Goal: Task Accomplishment & Management: Manage account settings

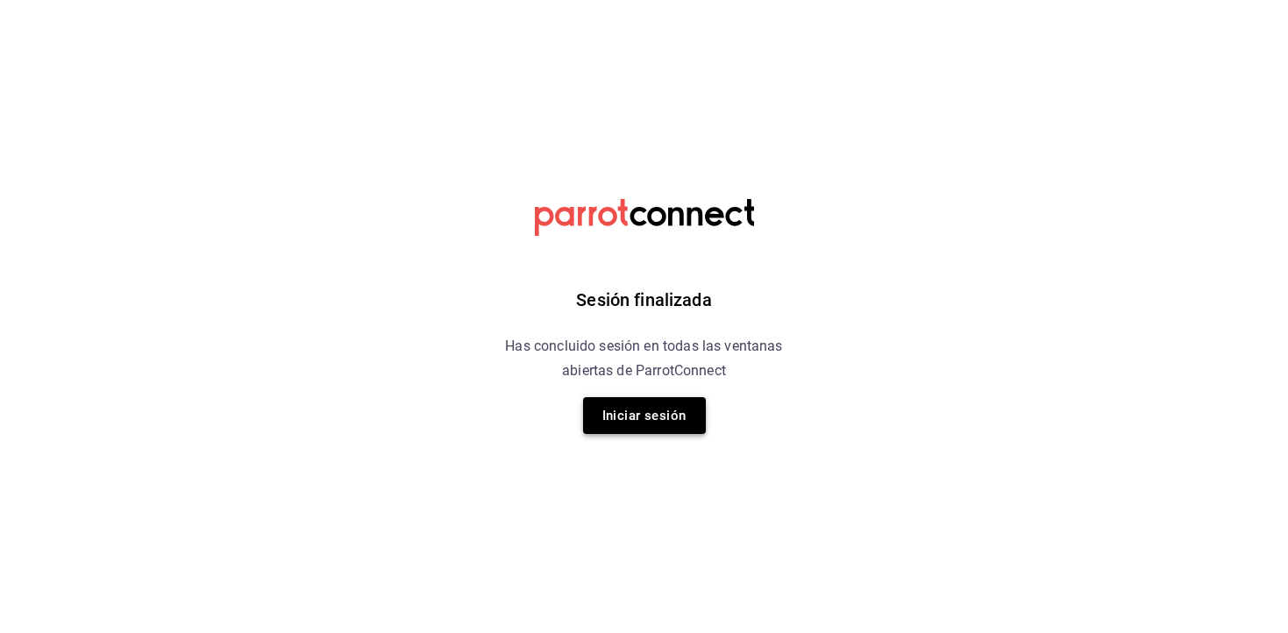
click at [614, 408] on button "Iniciar sesión" at bounding box center [644, 415] width 123 height 37
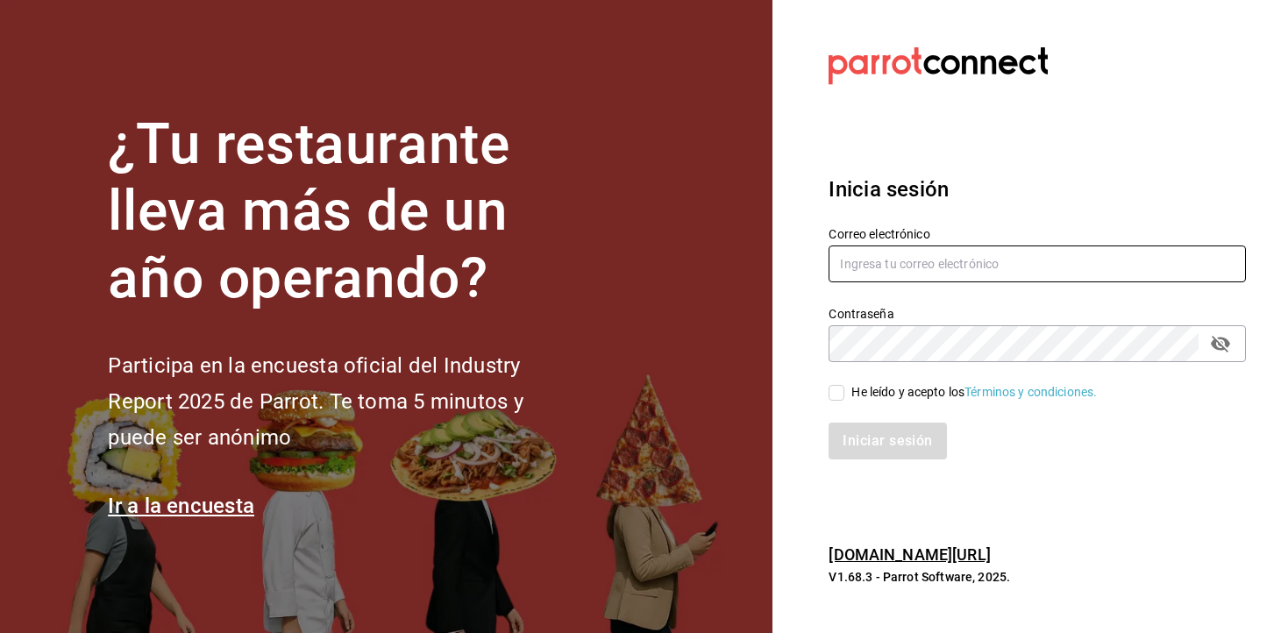
click at [977, 259] on input "text" at bounding box center [1036, 263] width 417 height 37
type input "[EMAIL_ADDRESS][DOMAIN_NAME]"
click at [925, 397] on div "He leído y acepto los Términos y condiciones." at bounding box center [973, 392] width 245 height 18
click at [844, 397] on input "He leído y acepto los Términos y condiciones." at bounding box center [836, 393] width 16 height 16
checkbox input "true"
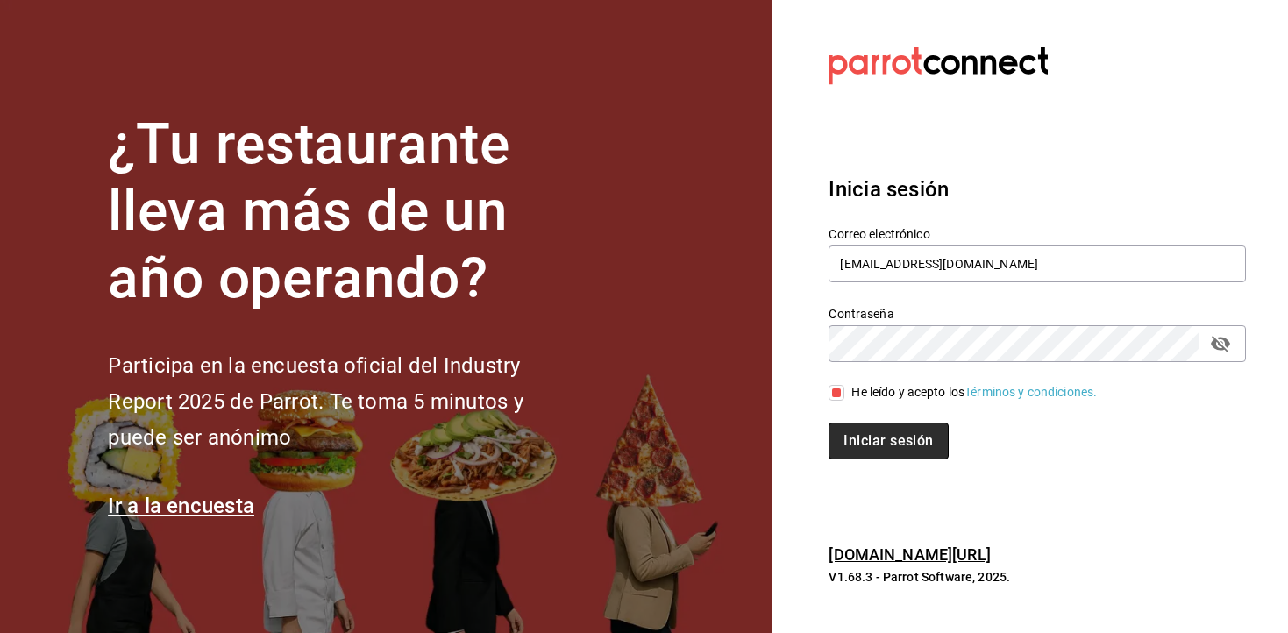
click at [906, 430] on button "Iniciar sesión" at bounding box center [887, 440] width 119 height 37
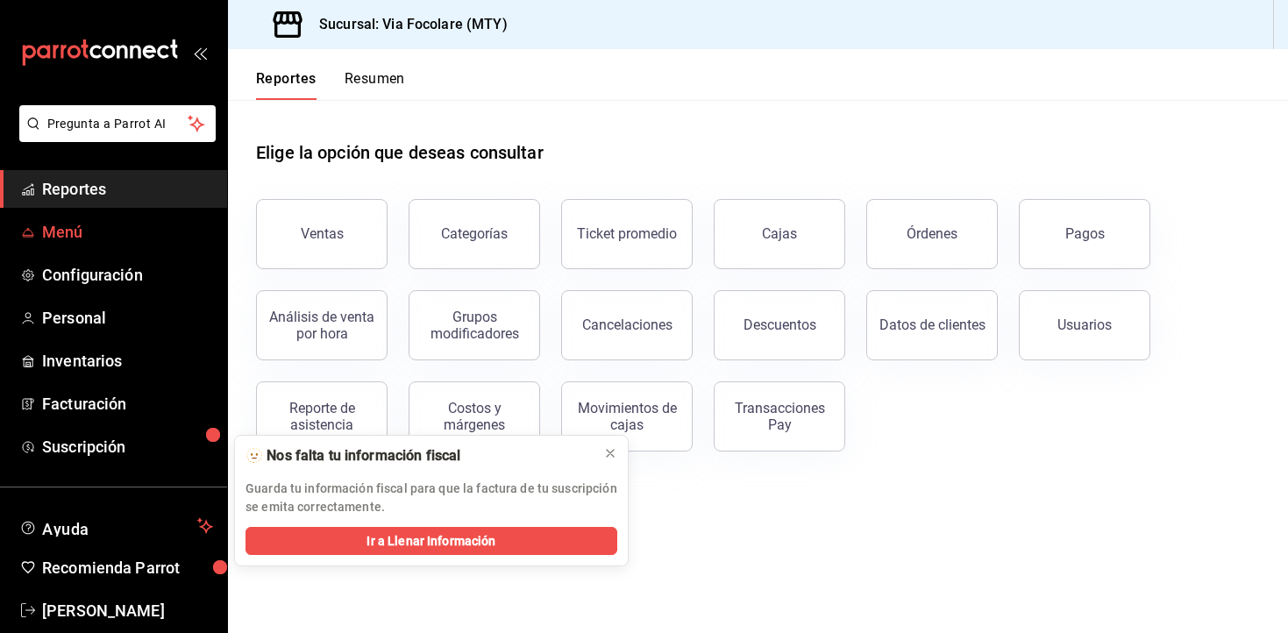
click at [83, 224] on span "Menú" at bounding box center [127, 232] width 171 height 24
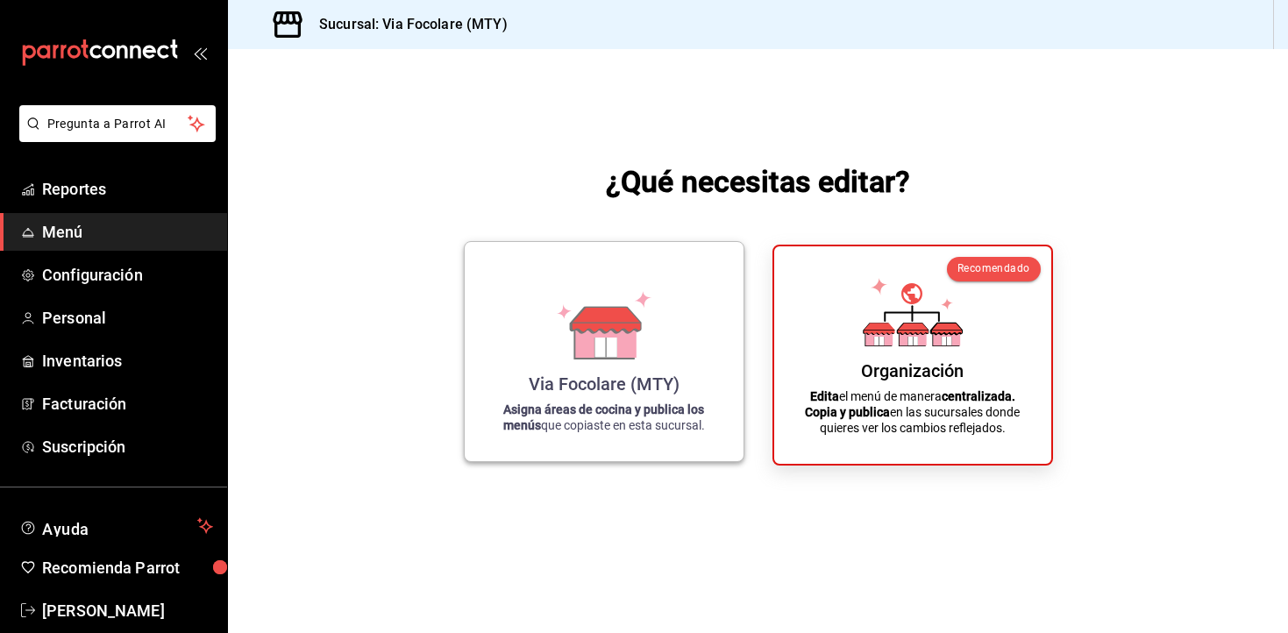
click at [612, 355] on icon at bounding box center [605, 346] width 22 height 19
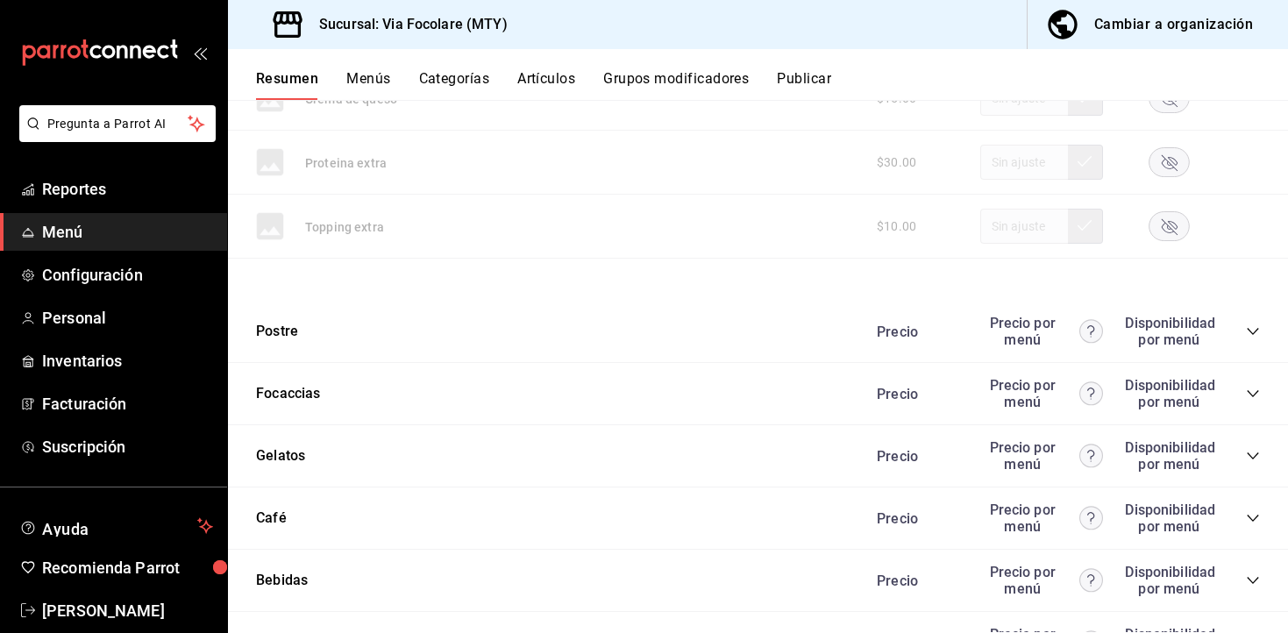
scroll to position [536, 0]
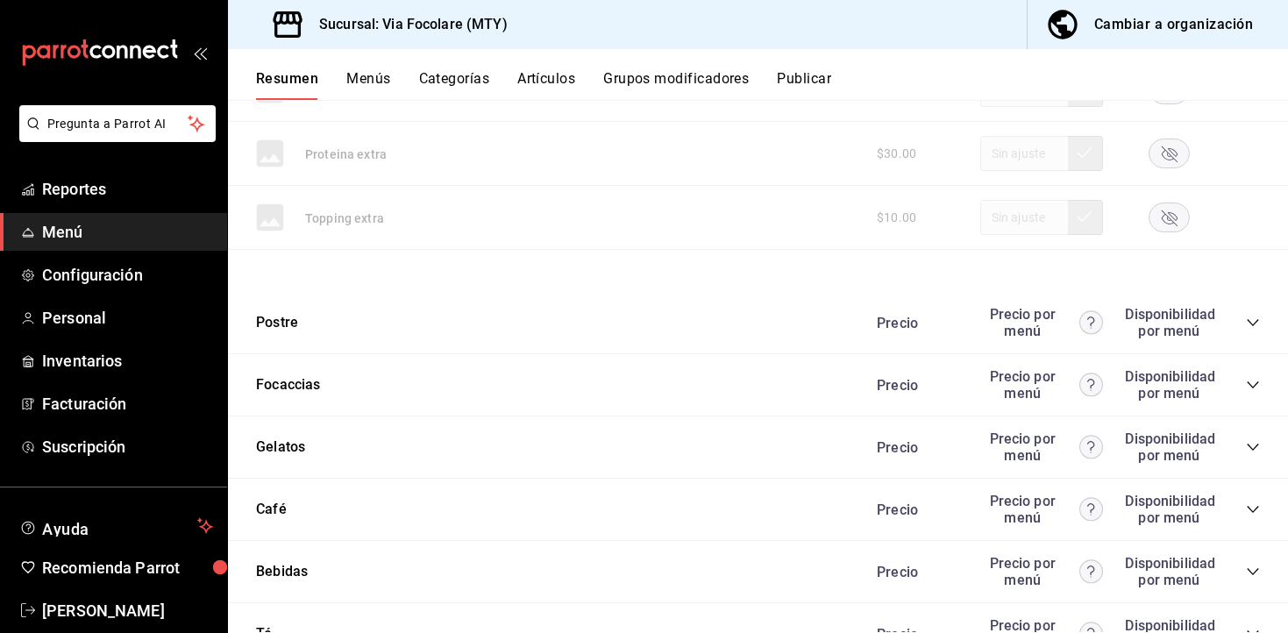
click at [709, 379] on div "Focaccias Precio Precio por menú Disponibilidad por menú" at bounding box center [758, 385] width 1060 height 62
click at [1247, 379] on icon "collapse-category-row" at bounding box center [1252, 385] width 14 height 14
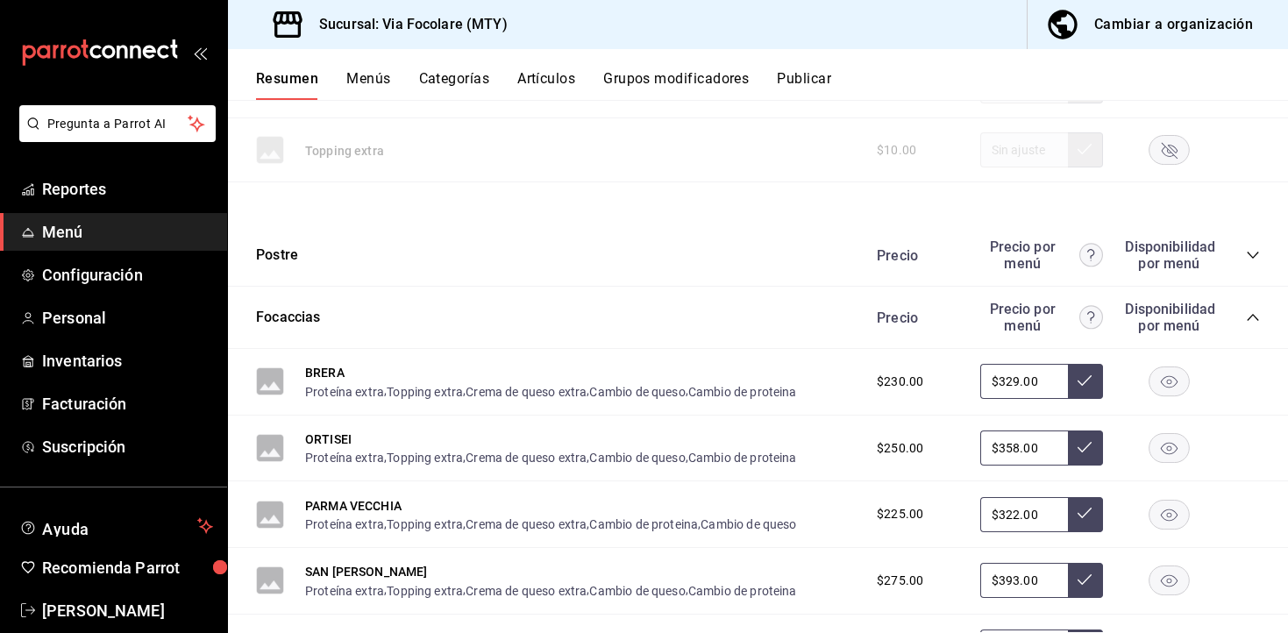
scroll to position [655, 0]
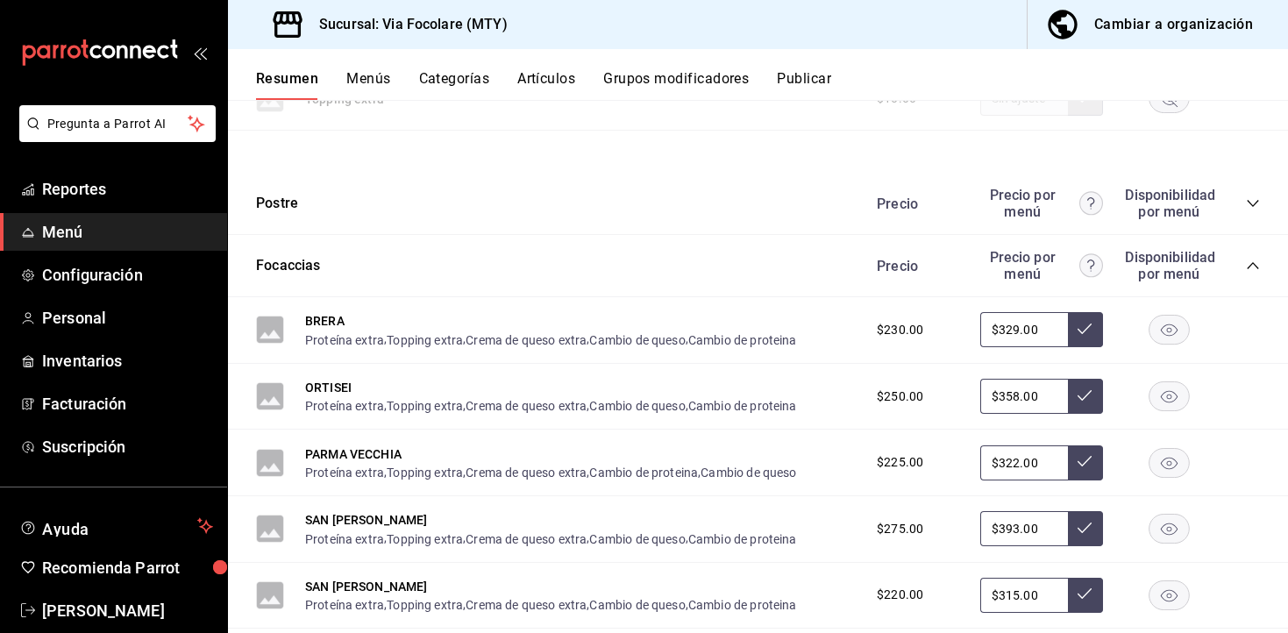
click at [337, 316] on button "BRERA" at bounding box center [324, 321] width 39 height 18
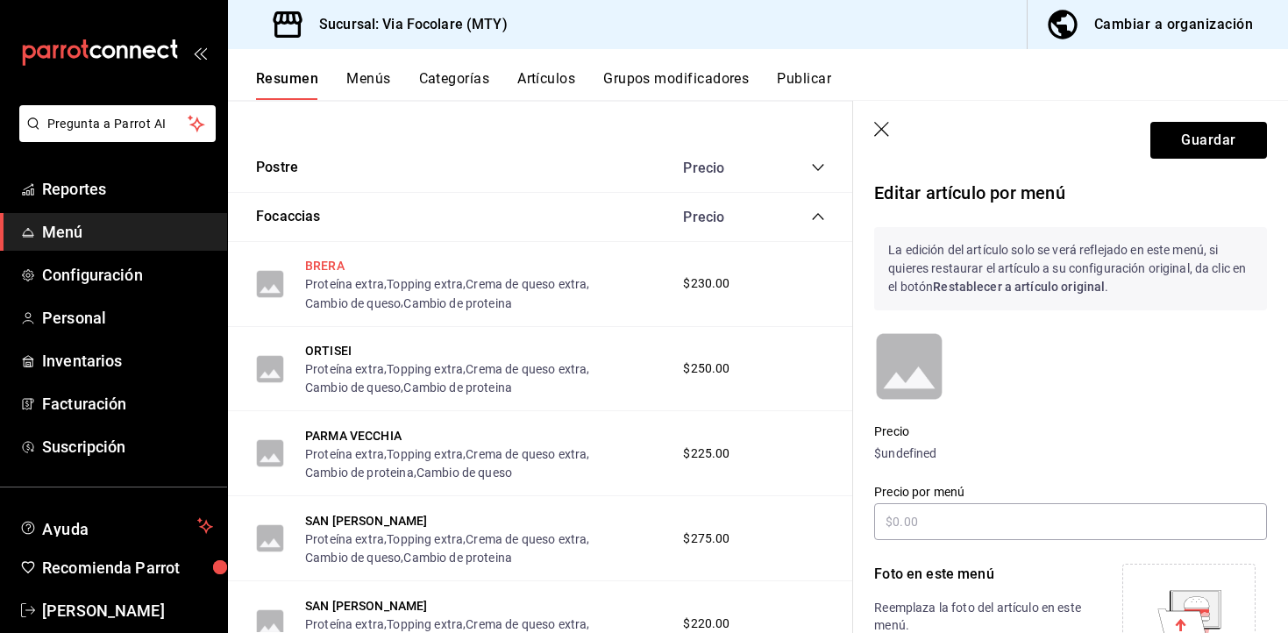
scroll to position [611, 0]
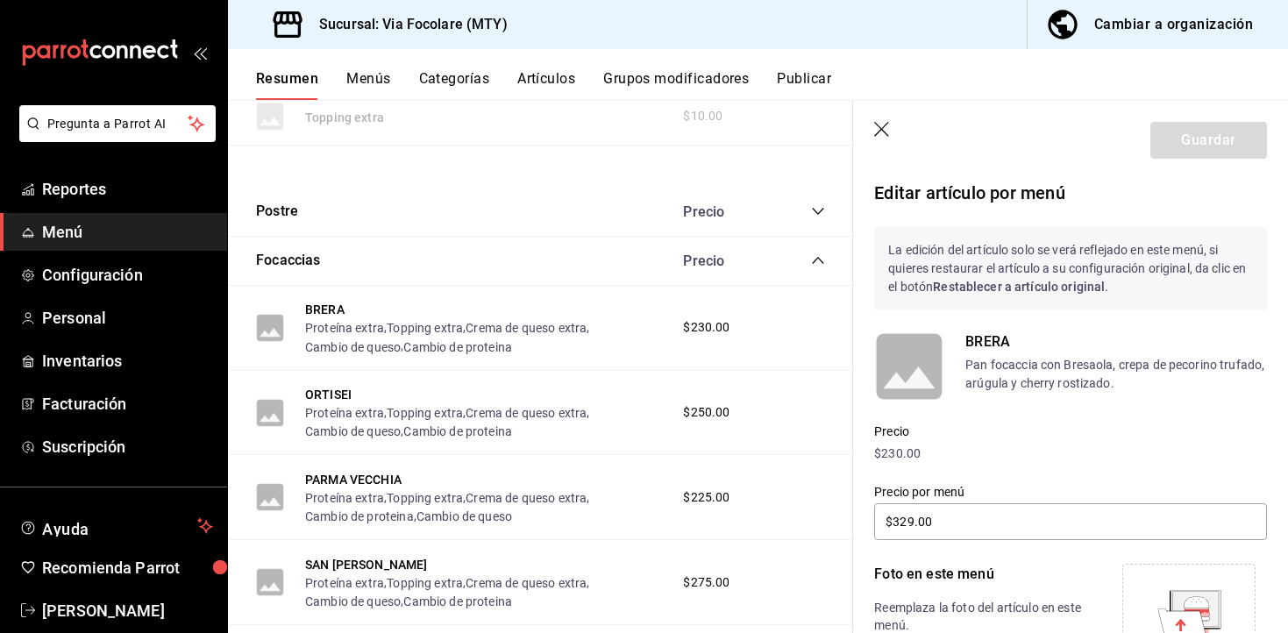
click at [909, 382] on rect at bounding box center [909, 366] width 70 height 70
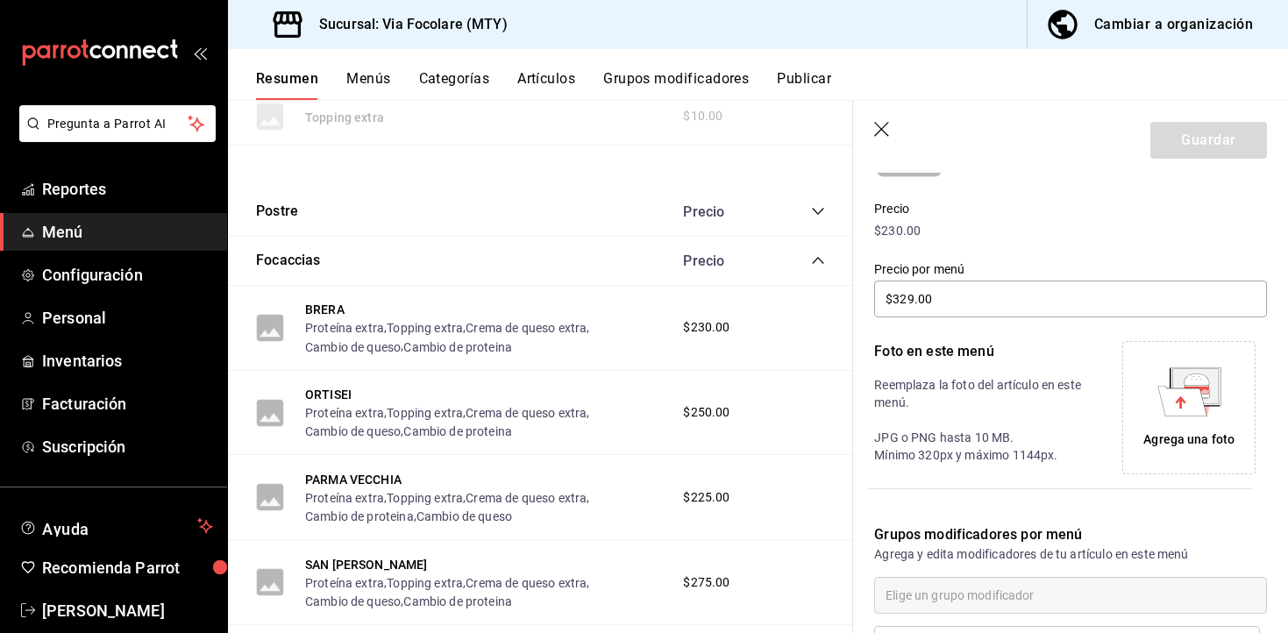
scroll to position [225, 0]
click at [1188, 422] on div "Agrega una foto" at bounding box center [1188, 405] width 124 height 124
click at [1182, 428] on div "Agrega una foto" at bounding box center [1188, 437] width 91 height 18
click at [1231, 370] on div "Agrega una foto" at bounding box center [1188, 405] width 124 height 124
